Goal: Navigation & Orientation: Find specific page/section

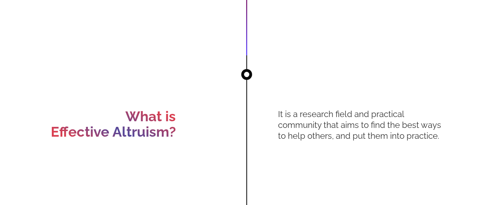
scroll to position [528, 0]
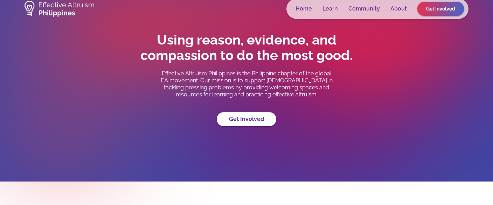
scroll to position [0, 0]
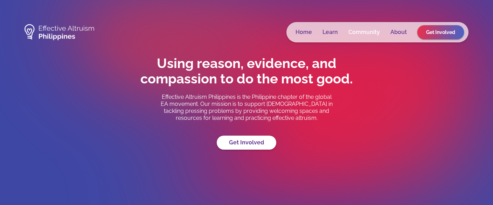
click at [363, 34] on link "Community" at bounding box center [365, 32] width 32 height 7
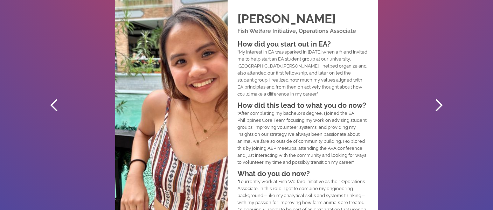
scroll to position [491, 0]
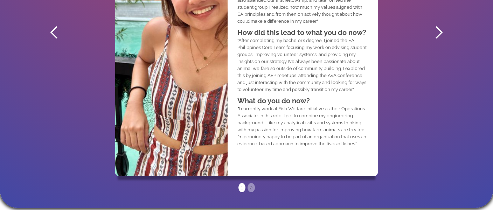
click at [436, 33] on div "next slide" at bounding box center [439, 33] width 14 height 14
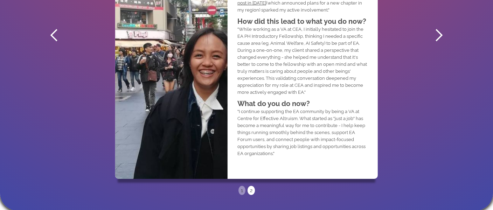
scroll to position [0, 0]
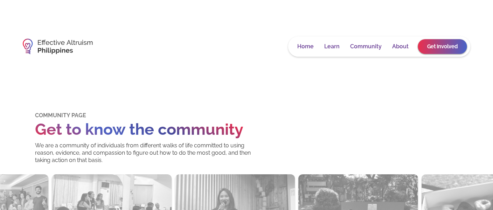
click at [428, 46] on link "Get Involved" at bounding box center [442, 46] width 49 height 15
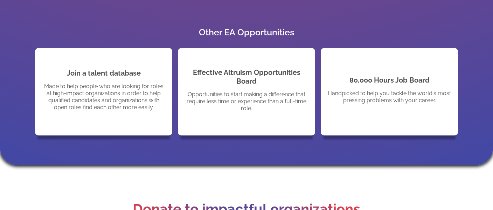
scroll to position [815, 0]
click at [144, 65] on div "Join a talent database Made to help people who are looking for roles at high-im…" at bounding box center [104, 92] width 130 height 60
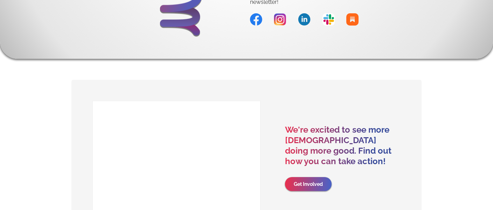
scroll to position [1418, 0]
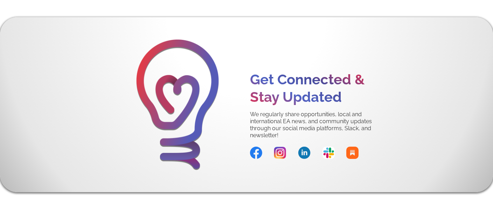
click at [329, 152] on img at bounding box center [329, 153] width 12 height 12
